Goal: Information Seeking & Learning: Learn about a topic

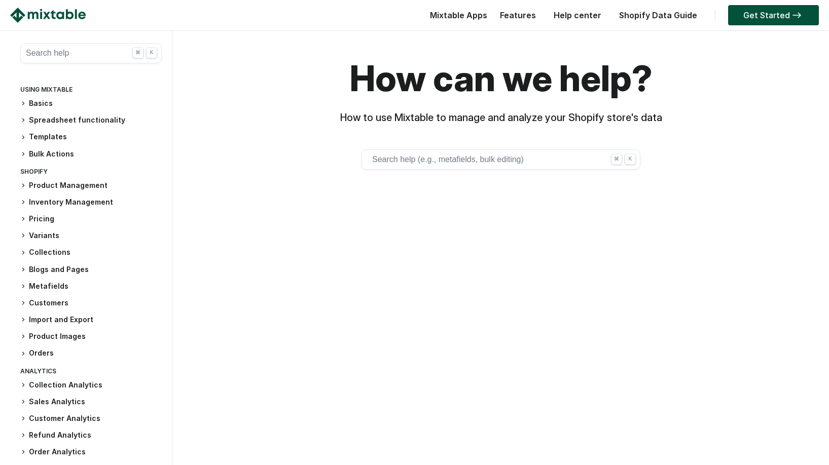
scroll to position [24, 0]
click at [32, 315] on h3 "Import and Export" at bounding box center [90, 319] width 141 height 11
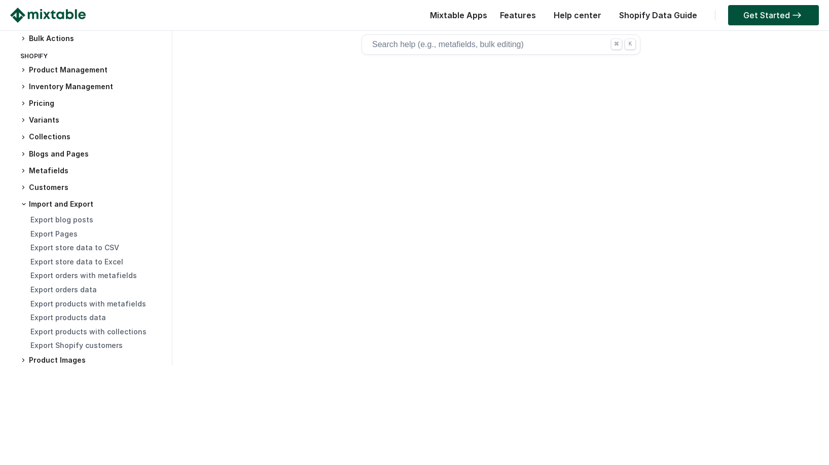
scroll to position [0, 0]
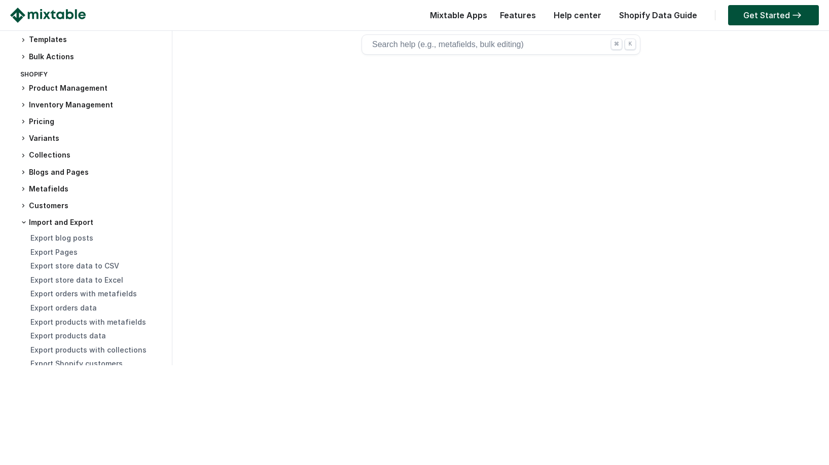
click at [53, 20] on img at bounding box center [48, 15] width 76 height 15
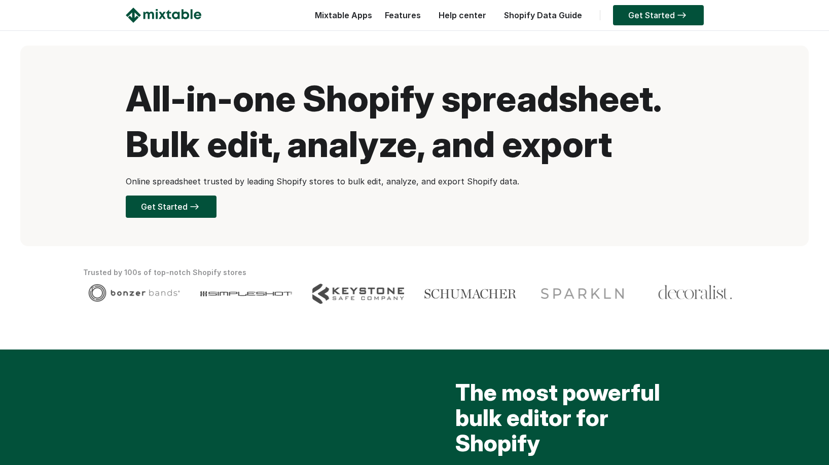
click at [529, 19] on link "Shopify Data Guide" at bounding box center [543, 15] width 88 height 10
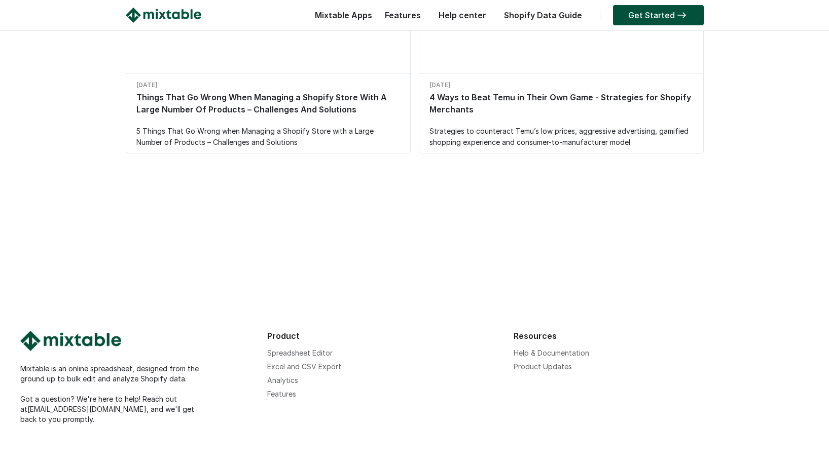
scroll to position [1087, 0]
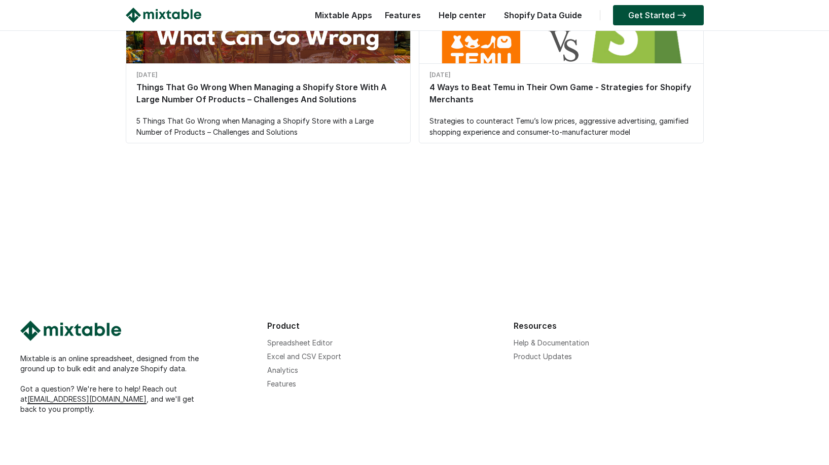
click at [50, 401] on link "[EMAIL_ADDRESS][DOMAIN_NAME]" at bounding box center [86, 399] width 119 height 9
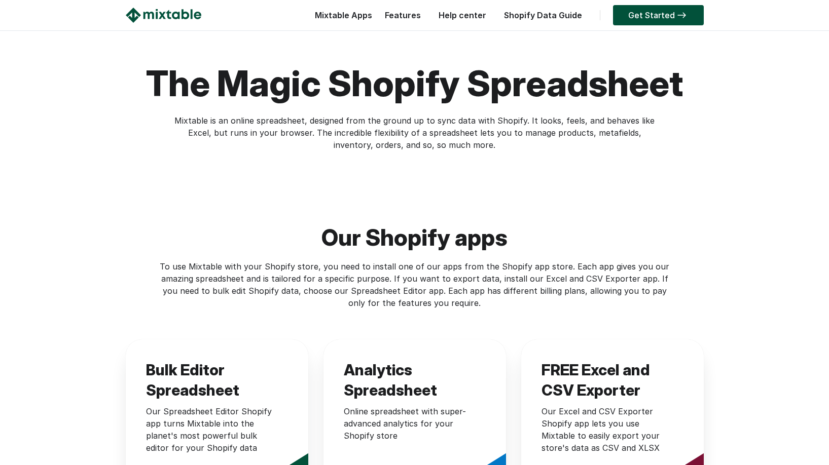
click at [408, 17] on link "Features" at bounding box center [403, 15] width 46 height 10
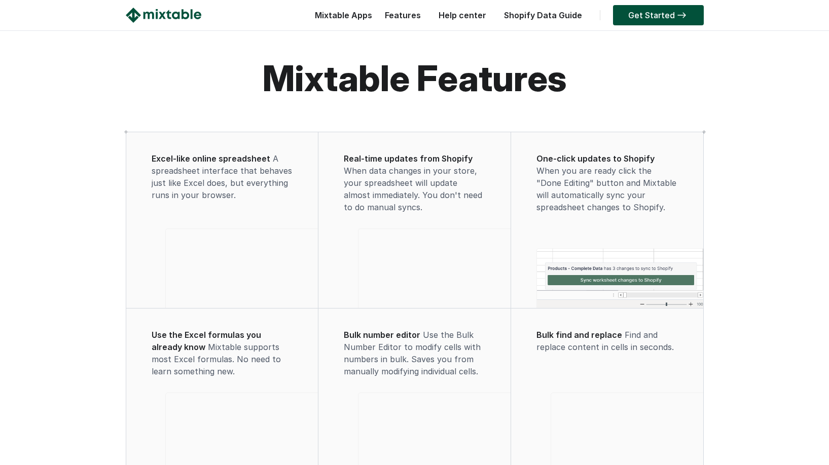
click at [404, 17] on link "Features" at bounding box center [403, 15] width 46 height 10
click at [468, 15] on link "Help center" at bounding box center [462, 15] width 58 height 10
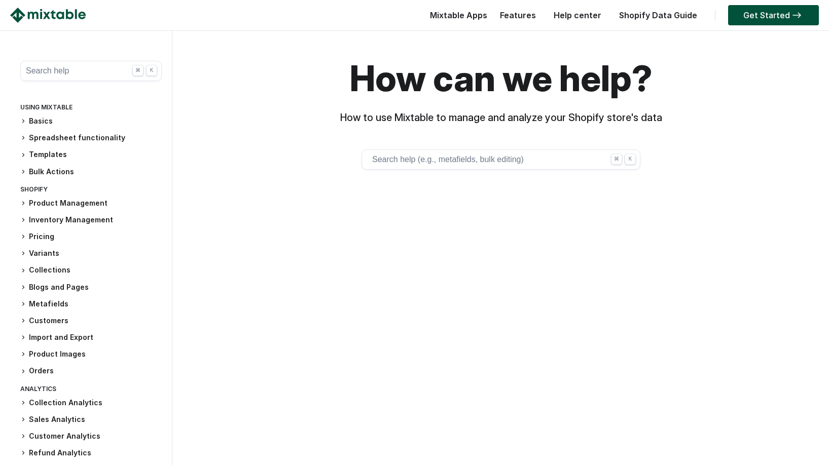
click at [639, 15] on link "Shopify Data Guide" at bounding box center [658, 15] width 88 height 10
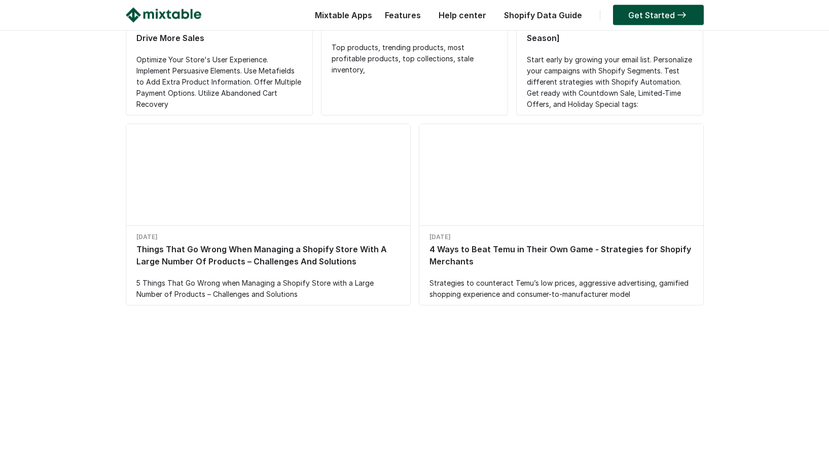
scroll to position [1087, 0]
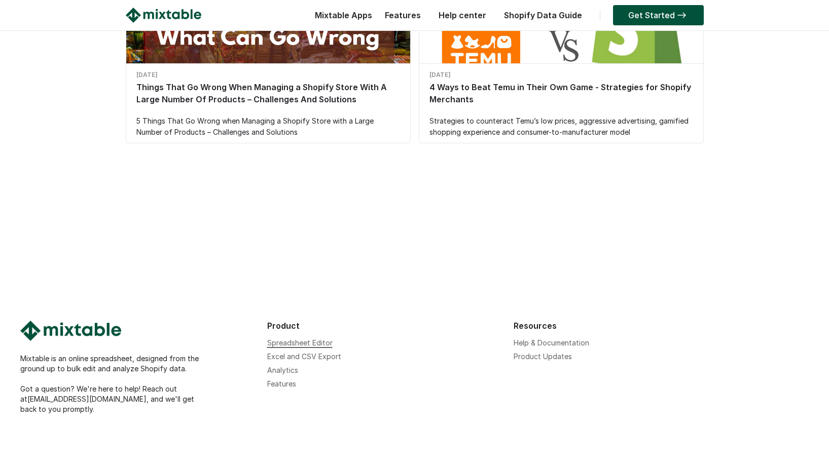
click at [278, 340] on link "Spreadsheet Editor" at bounding box center [299, 343] width 65 height 9
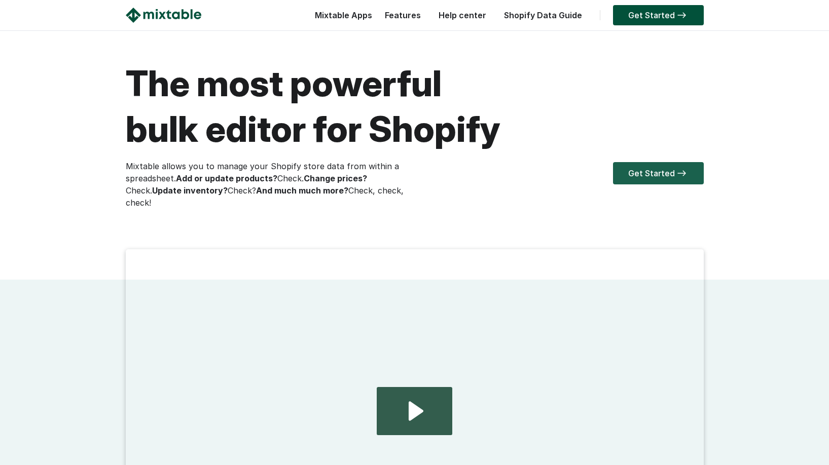
click at [643, 169] on link "Get Started" at bounding box center [658, 173] width 91 height 22
